Goal: Task Accomplishment & Management: Complete application form

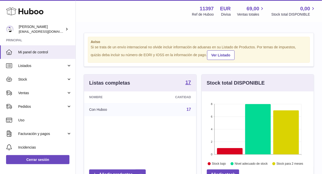
scroll to position [79, 112]
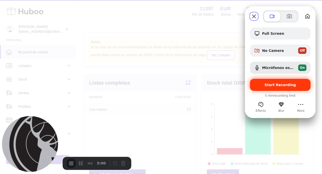
click at [276, 86] on span "Start Recording" at bounding box center [281, 85] width 32 height 4
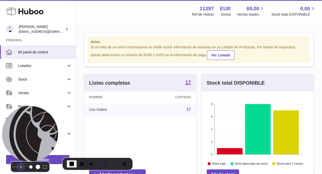
click at [18, 164] on button "Camera off" at bounding box center [21, 167] width 6 height 6
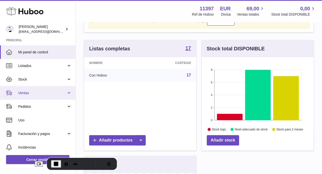
scroll to position [0, 0]
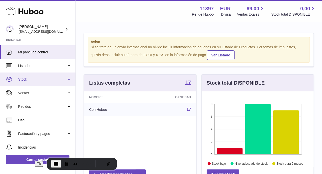
click at [43, 80] on span "Stock" at bounding box center [42, 79] width 48 height 5
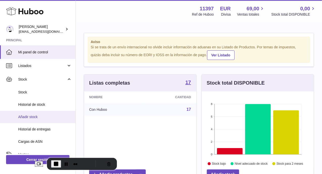
click at [37, 118] on span "Añadir stock" at bounding box center [45, 117] width 54 height 5
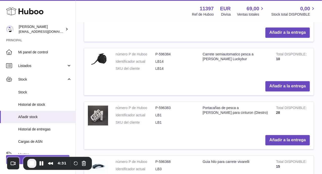
scroll to position [454, 0]
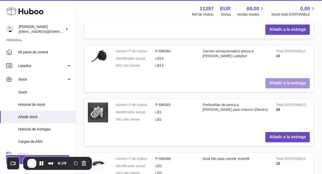
click at [284, 82] on button "Añadir a la entrega" at bounding box center [287, 83] width 44 height 10
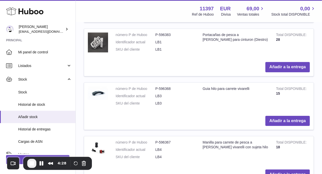
scroll to position [617, 0]
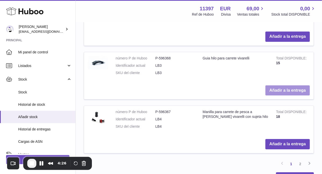
click at [283, 89] on button "Añadir a la entrega" at bounding box center [287, 91] width 44 height 10
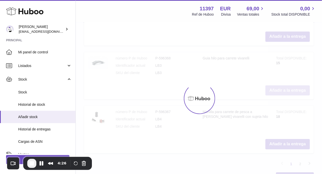
scroll to position [671, 0]
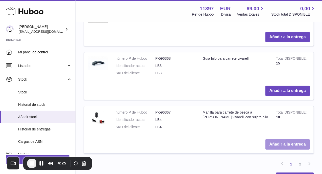
click at [285, 142] on button "Añadir a la entrega" at bounding box center [287, 145] width 44 height 10
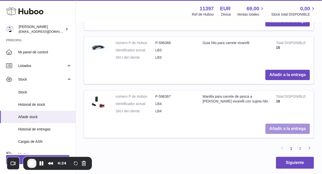
scroll to position [772, 0]
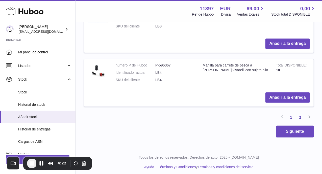
click at [300, 113] on link "2" at bounding box center [300, 117] width 9 height 9
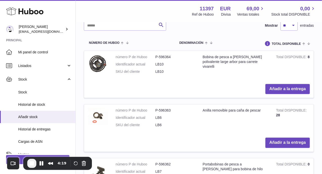
scroll to position [300, 0]
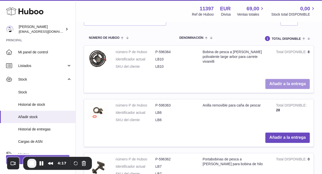
click at [276, 84] on button "Añadir a la entrega" at bounding box center [287, 84] width 44 height 10
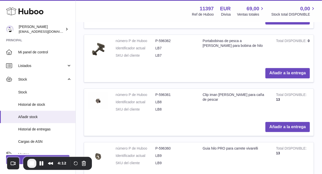
scroll to position [480, 0]
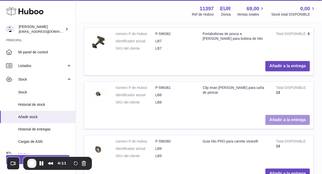
click at [286, 118] on button "Añadir a la entrega" at bounding box center [287, 120] width 44 height 10
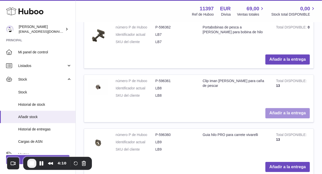
scroll to position [610, 0]
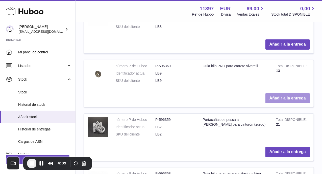
click at [278, 96] on button "Añadir a la entrega" at bounding box center [287, 98] width 44 height 10
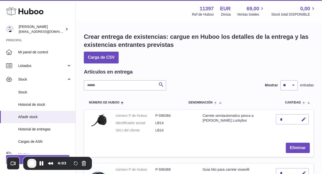
scroll to position [25, 0]
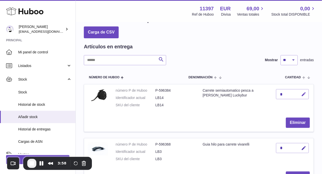
click at [303, 94] on icon "button" at bounding box center [303, 94] width 5 height 5
drag, startPoint x: 282, startPoint y: 93, endPoint x: 277, endPoint y: 94, distance: 4.9
click at [278, 94] on input "*" at bounding box center [292, 94] width 33 height 10
type input "**"
click at [304, 95] on icon "submit" at bounding box center [303, 94] width 5 height 5
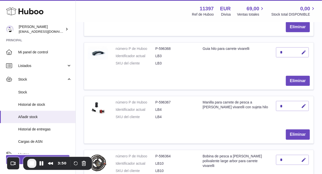
scroll to position [126, 0]
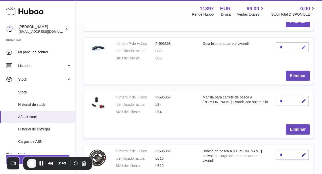
click at [304, 46] on icon "button" at bounding box center [303, 47] width 5 height 5
drag, startPoint x: 282, startPoint y: 46, endPoint x: 278, endPoint y: 47, distance: 3.9
click at [278, 47] on input "*" at bounding box center [292, 47] width 33 height 10
type input "**"
click at [304, 47] on icon "submit" at bounding box center [303, 47] width 5 height 5
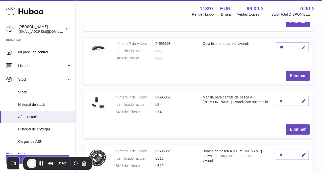
click at [304, 101] on icon "button" at bounding box center [303, 101] width 5 height 5
drag, startPoint x: 282, startPoint y: 100, endPoint x: 279, endPoint y: 101, distance: 2.8
click at [279, 101] on input "*" at bounding box center [292, 101] width 33 height 10
type input "**"
click at [302, 100] on icon "submit" at bounding box center [303, 101] width 5 height 5
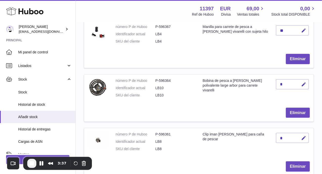
scroll to position [202, 0]
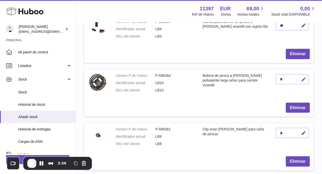
click at [303, 79] on icon "button" at bounding box center [303, 79] width 5 height 5
drag, startPoint x: 283, startPoint y: 78, endPoint x: 273, endPoint y: 80, distance: 10.3
click at [273, 80] on td "*" at bounding box center [292, 85] width 41 height 30
type input "*"
click at [304, 79] on icon "submit" at bounding box center [303, 79] width 5 height 5
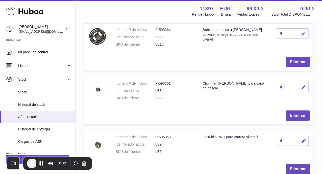
scroll to position [252, 0]
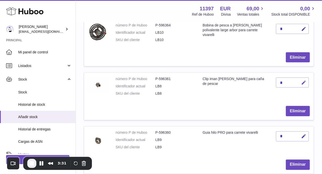
click at [304, 82] on icon "button" at bounding box center [303, 82] width 5 height 5
drag, startPoint x: 282, startPoint y: 82, endPoint x: 276, endPoint y: 83, distance: 6.4
click at [276, 83] on input "*" at bounding box center [292, 83] width 33 height 10
type input "**"
click at [304, 82] on icon "submit" at bounding box center [303, 83] width 5 height 5
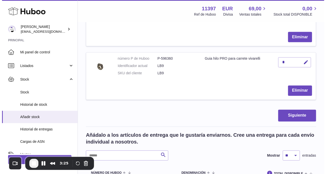
scroll to position [328, 0]
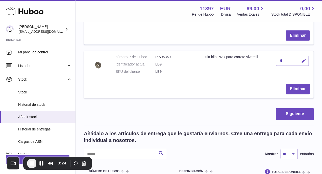
click at [304, 59] on icon "button" at bounding box center [303, 61] width 5 height 5
drag, startPoint x: 284, startPoint y: 60, endPoint x: 273, endPoint y: 61, distance: 10.7
click at [273, 61] on td "*" at bounding box center [292, 66] width 41 height 30
type input "**"
click at [303, 59] on icon "submit" at bounding box center [303, 61] width 5 height 5
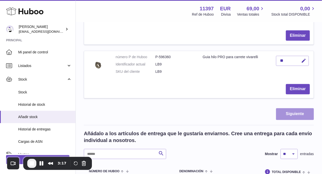
click at [291, 113] on button "Siguiente" at bounding box center [295, 115] width 38 height 12
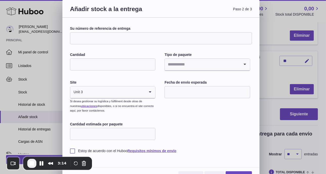
click at [108, 37] on input "Su número de referencia de entrega" at bounding box center [161, 38] width 182 height 12
type input "**********"
click at [85, 65] on input "Cantidad" at bounding box center [112, 65] width 85 height 12
type input "*"
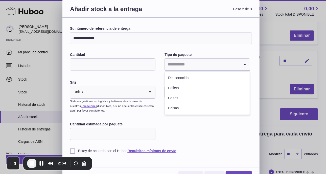
click at [194, 63] on input "Search for option" at bounding box center [202, 65] width 75 height 12
click at [180, 98] on li "Cases" at bounding box center [207, 98] width 84 height 10
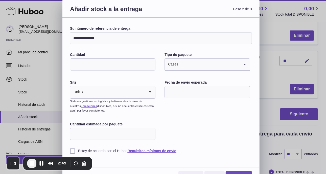
click at [182, 90] on input "text" at bounding box center [206, 92] width 85 height 12
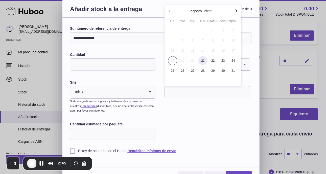
click at [203, 60] on span "21" at bounding box center [202, 60] width 9 height 9
type input "**********"
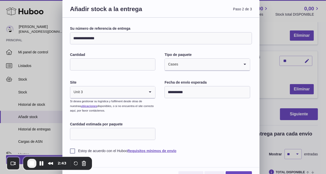
scroll to position [10, 0]
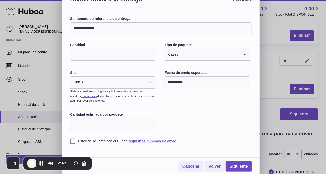
click at [97, 124] on input "Cantidad estimada por paquete" at bounding box center [112, 124] width 85 height 12
type input "*"
click at [71, 142] on label "Estoy de acuerdo con el Huboo Requisitos mínimos de envío" at bounding box center [161, 141] width 182 height 5
click at [246, 165] on link "Siguiente" at bounding box center [238, 167] width 26 height 10
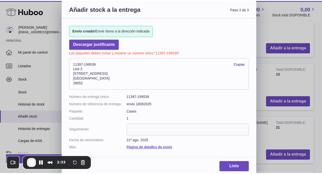
scroll to position [0, 0]
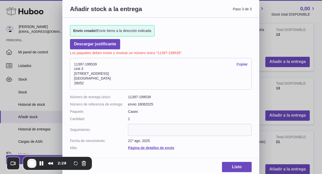
drag, startPoint x: 94, startPoint y: 63, endPoint x: 74, endPoint y: 64, distance: 20.7
click at [74, 64] on address "11397-199539 Copiar Unit 3 Calle de Cerceda 20 Madrid 28052" at bounding box center [161, 74] width 182 height 32
click at [120, 67] on address "11397-199539 Copiar Unit 3 Calle de Cerceda 20 Madrid 28052" at bounding box center [161, 74] width 182 height 32
drag, startPoint x: 96, startPoint y: 63, endPoint x: 85, endPoint y: 63, distance: 10.6
click at [85, 63] on address "11397-199539 Copiar Unit 3 Calle de Cerceda 20 Madrid 28052" at bounding box center [161, 74] width 182 height 32
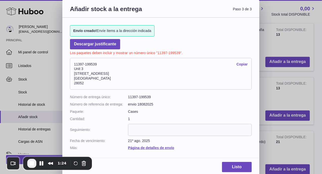
copy address "199539"
